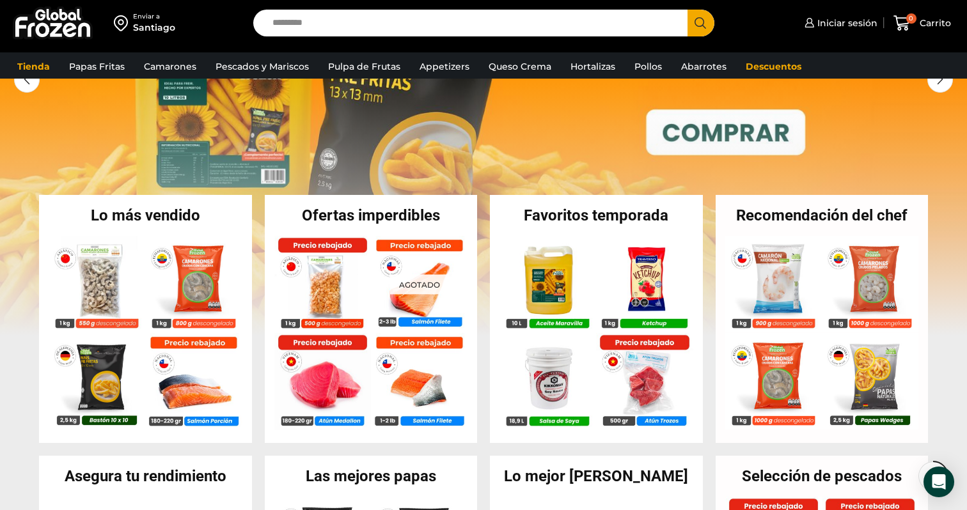
scroll to position [87, 0]
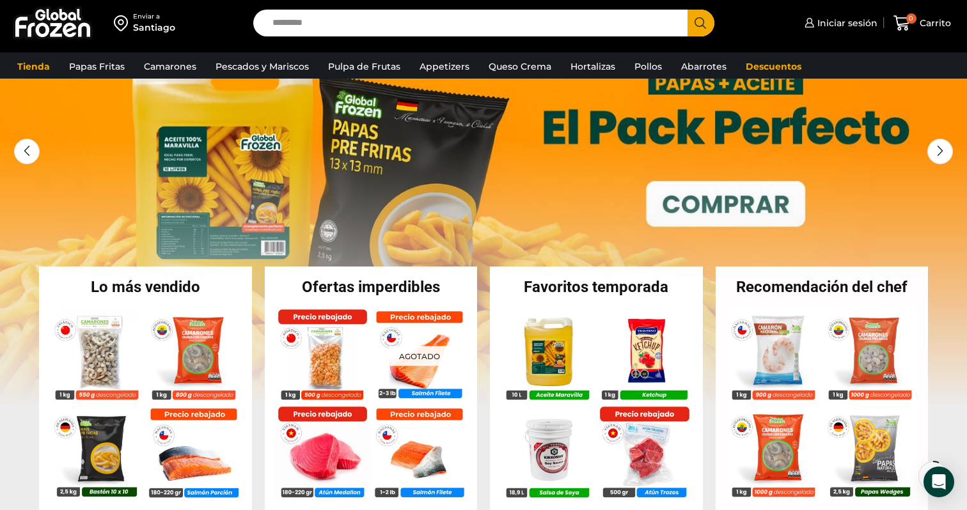
click at [160, 302] on div "Lo más vendido En stock Camarón 36/40 Crudo Pelado sin Vena – Bronze – Caja 10 …" at bounding box center [145, 391] width 213 height 249
click at [202, 288] on h2 "Lo más vendido" at bounding box center [145, 286] width 213 height 15
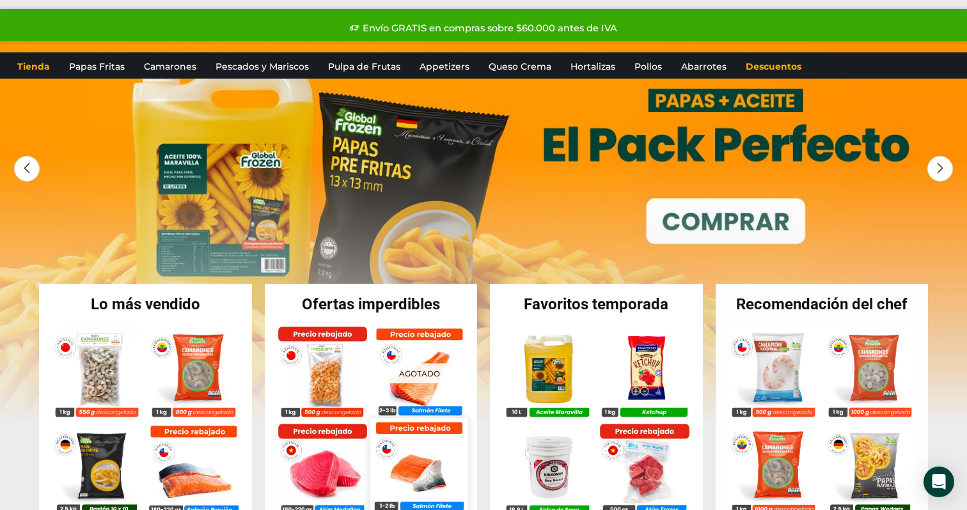
scroll to position [0, 0]
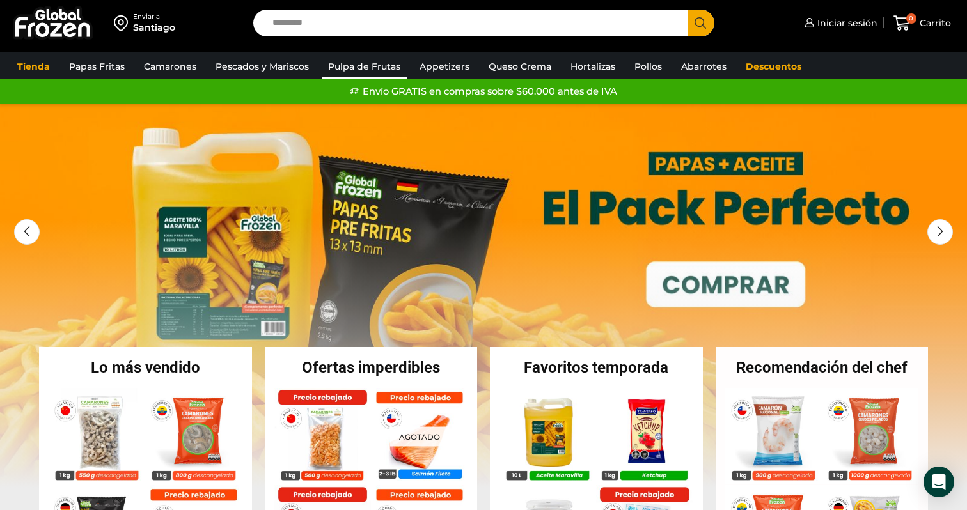
click at [378, 65] on link "Pulpa de Frutas" at bounding box center [364, 66] width 85 height 24
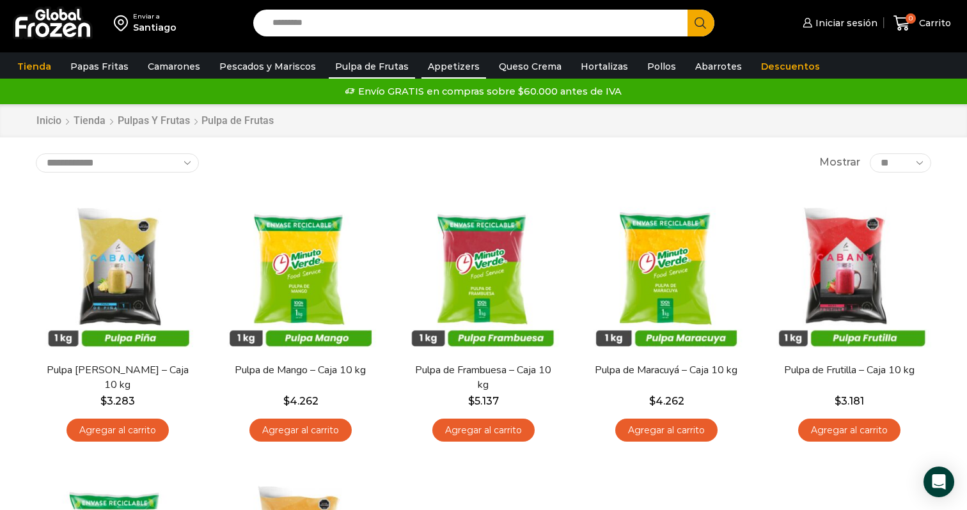
click at [439, 65] on link "Appetizers" at bounding box center [453, 66] width 65 height 24
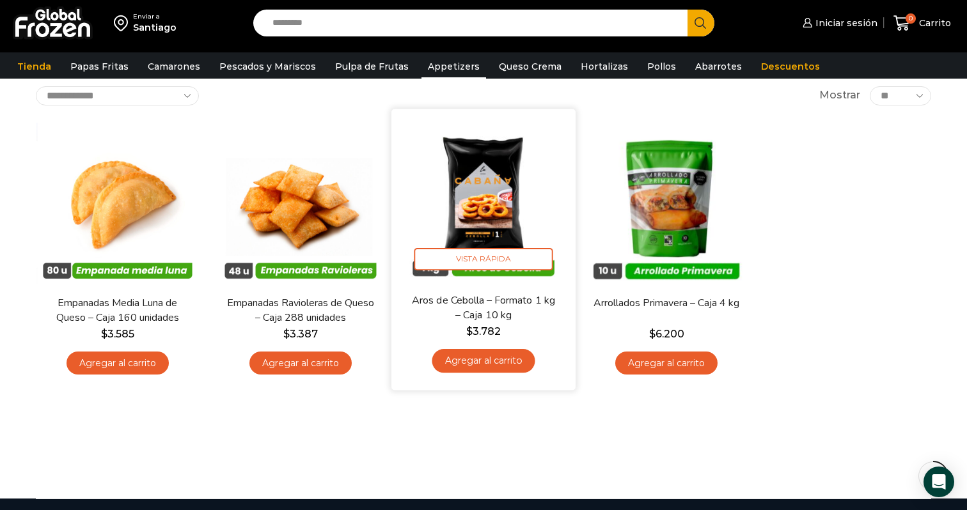
scroll to position [59, 0]
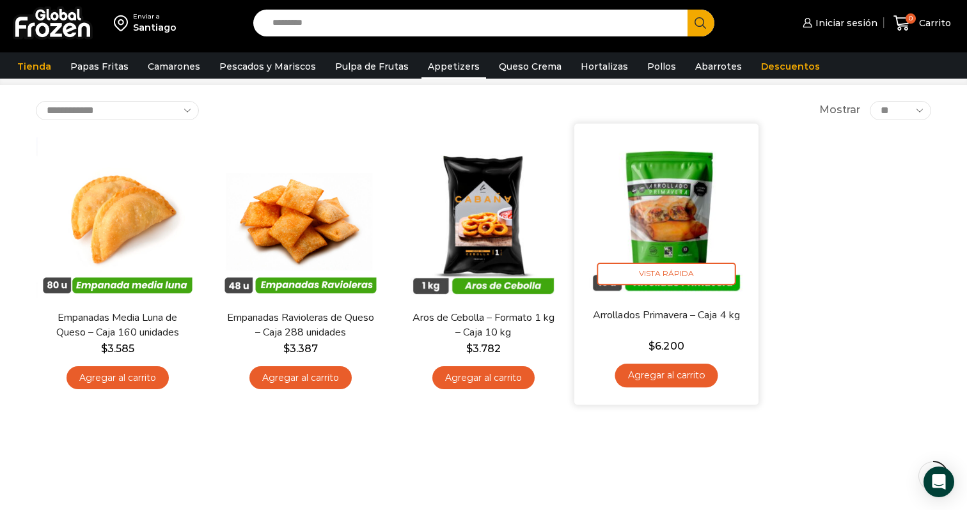
click at [677, 202] on img at bounding box center [666, 215] width 165 height 165
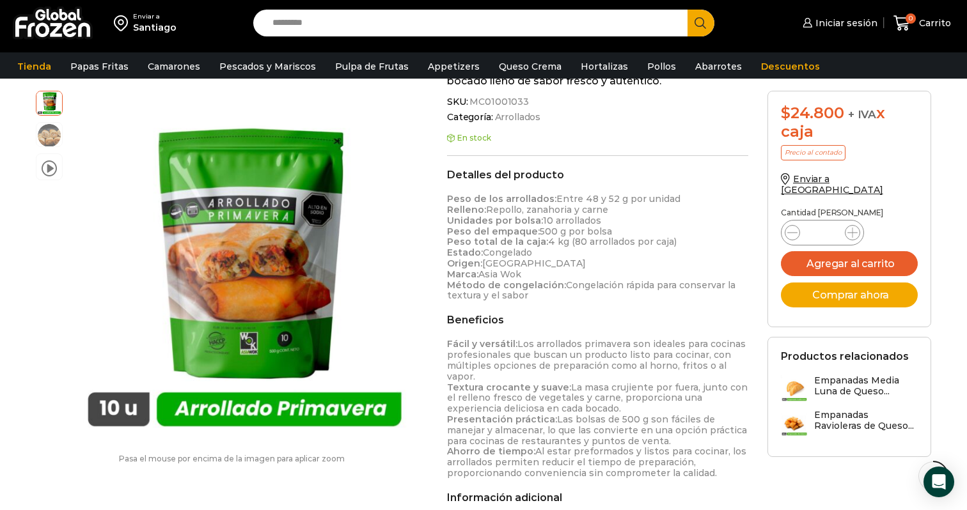
scroll to position [292, 0]
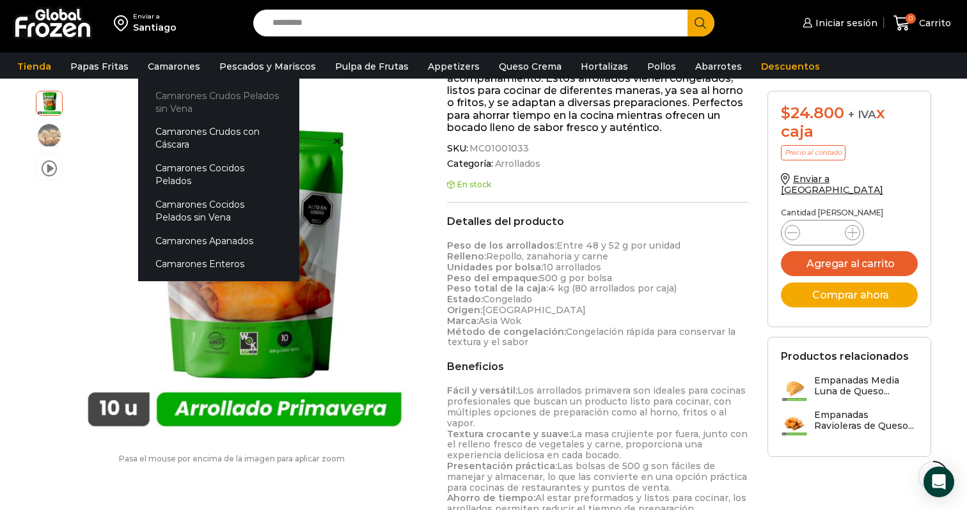
click at [175, 93] on link "Camarones Crudos Pelados sin Vena" at bounding box center [218, 102] width 161 height 36
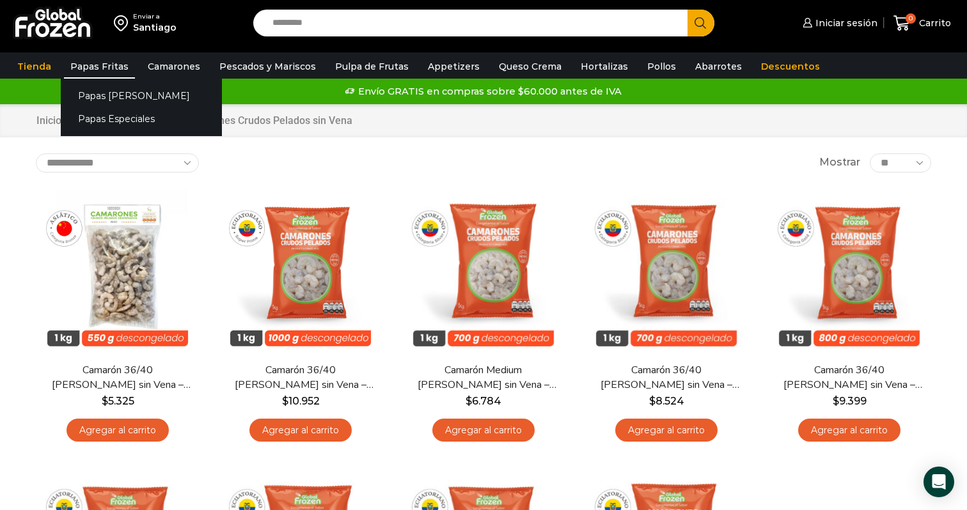
click at [107, 67] on link "Papas Fritas" at bounding box center [99, 66] width 71 height 24
